Goal: Information Seeking & Learning: Learn about a topic

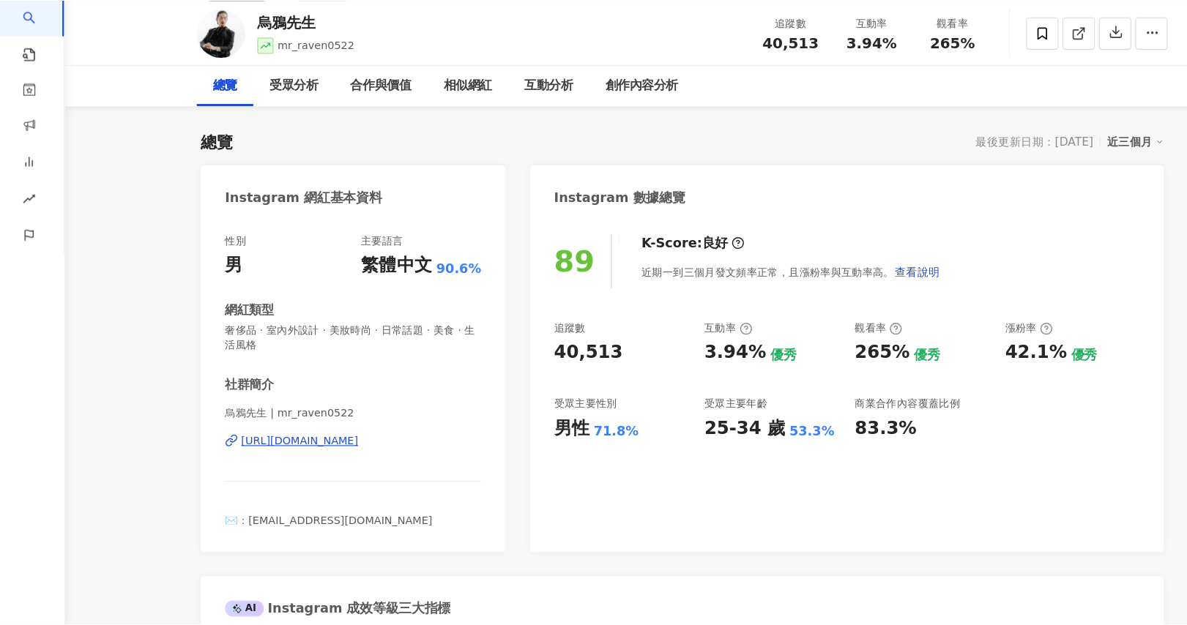
scroll to position [55, 0]
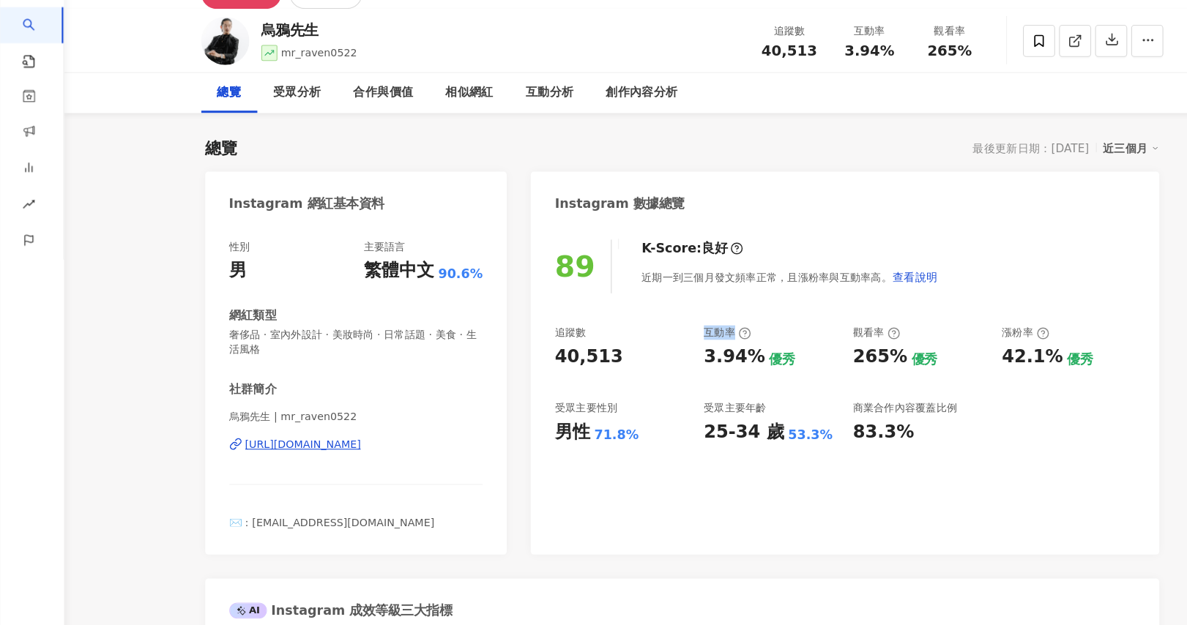
drag, startPoint x: 669, startPoint y: 344, endPoint x: 641, endPoint y: 344, distance: 27.1
click at [641, 344] on div "追蹤數 40,513 互動率 3.94% 優秀 觀看率 265% 優秀 漲粉率 42.1% 優秀 受眾主要性別 男性 71.8% 受眾主要年齡 25-34 歲…" at bounding box center [771, 397] width 529 height 108
copy div "互動率"
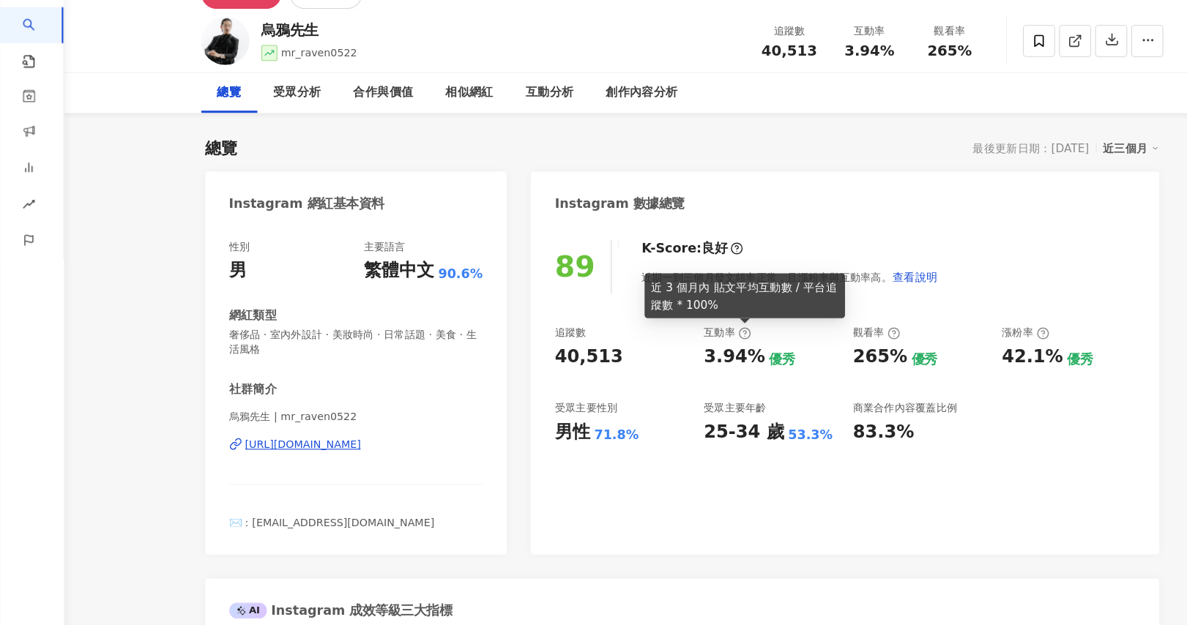
click at [679, 349] on icon at bounding box center [680, 351] width 12 height 12
drag, startPoint x: 652, startPoint y: 326, endPoint x: 594, endPoint y: 309, distance: 61.0
click at [594, 309] on div "近 3 個月內 貼文平均互動數 / 平台追蹤數 * 100%" at bounding box center [680, 316] width 183 height 41
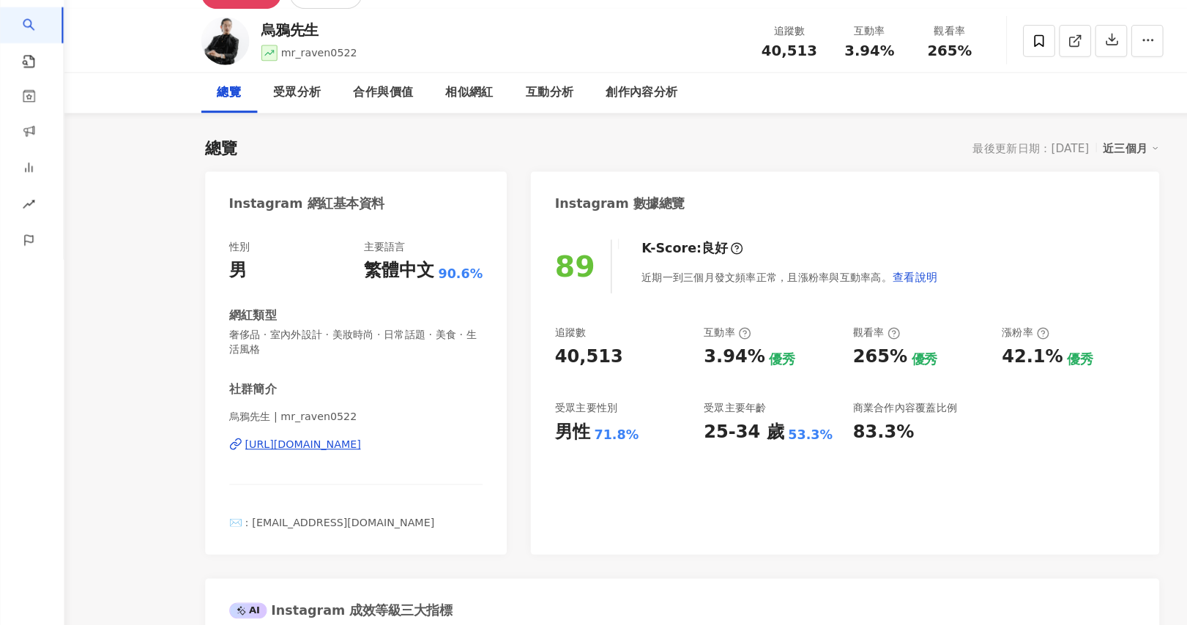
copy div "近 3 個月內 貼文平均互動數 / 平台追蹤數 * 100%"
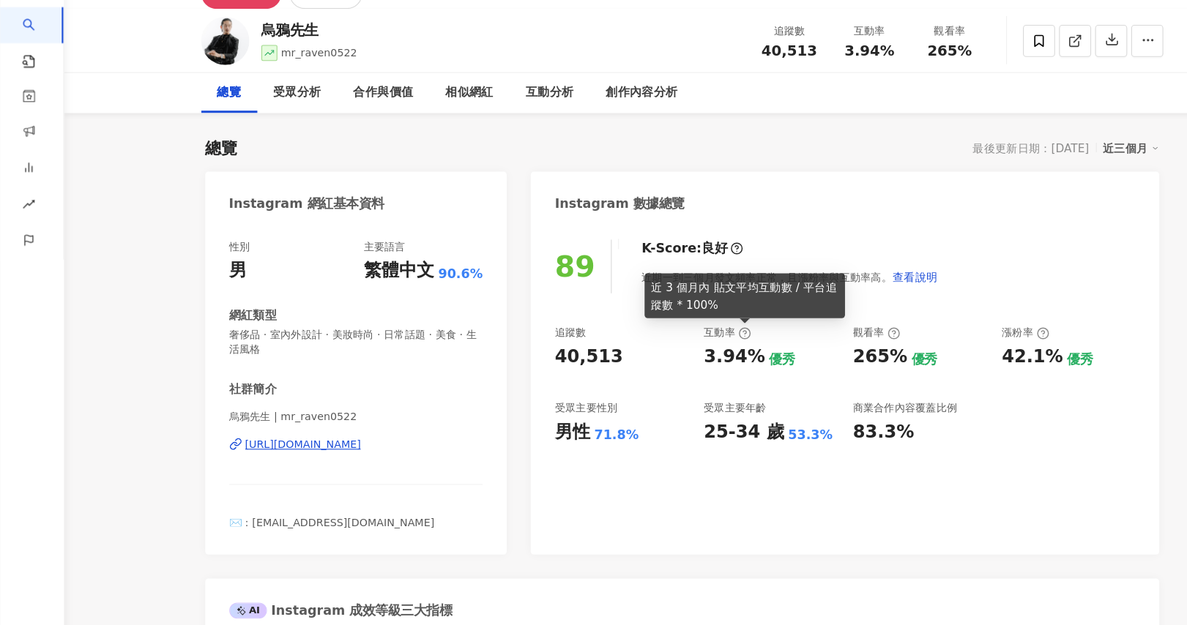
click at [677, 350] on icon at bounding box center [680, 351] width 12 height 12
click at [649, 327] on div "近 3 個月內 貼文平均互動數 / 平台追蹤數 * 100%" at bounding box center [680, 316] width 183 height 41
drag, startPoint x: 649, startPoint y: 327, endPoint x: 593, endPoint y: 311, distance: 57.7
click at [593, 311] on div "近 3 個月內 貼文平均互動數 / 平台追蹤數 * 100%" at bounding box center [680, 316] width 183 height 41
copy div "近 3 個月內 貼文平均互動數 / 平台追蹤數 * 100%"
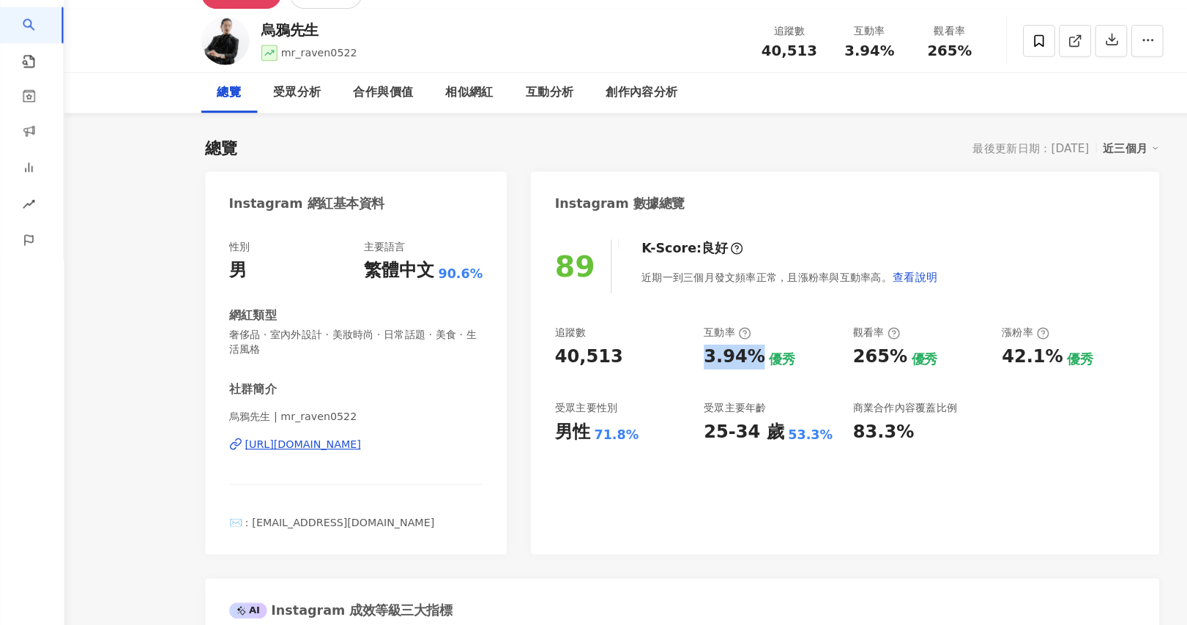
drag, startPoint x: 688, startPoint y: 373, endPoint x: 643, endPoint y: 371, distance: 45.5
click at [643, 371] on div "3.94%" at bounding box center [671, 372] width 56 height 23
copy div "3.94%"
